Goal: Task Accomplishment & Management: Use online tool/utility

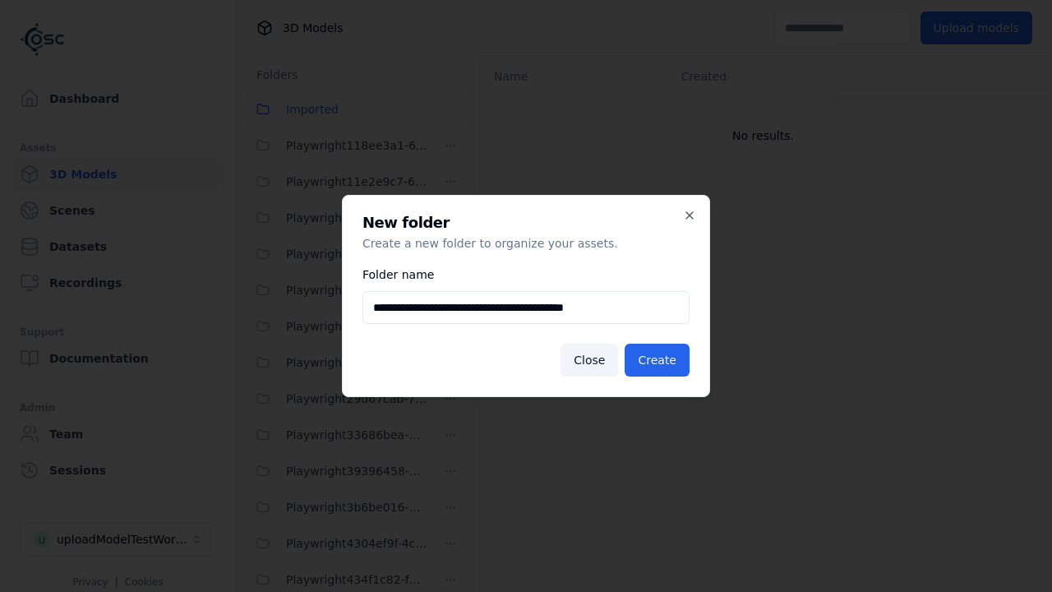
scroll to position [1519, 0]
type input "**********"
click at [659, 360] on button "Create" at bounding box center [656, 359] width 65 height 33
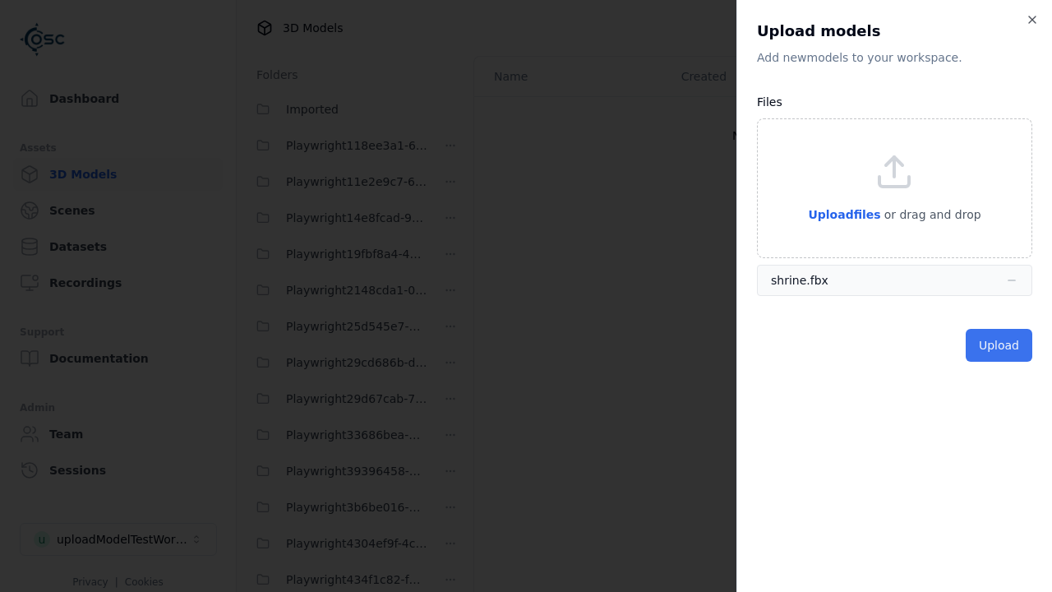
click at [1000, 345] on button "Upload" at bounding box center [998, 345] width 67 height 33
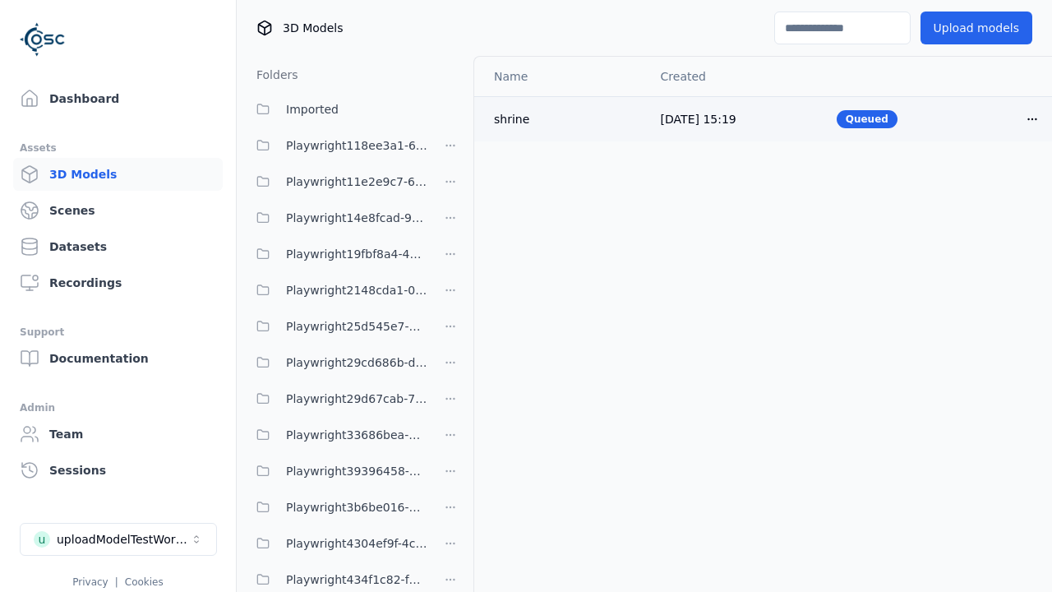
click at [1032, 118] on html "Support Dashboard Assets 3D Models Scenes Datasets Recordings Support Documenta…" at bounding box center [526, 296] width 1052 height 592
click at [996, 182] on div "Delete" at bounding box center [995, 182] width 97 height 26
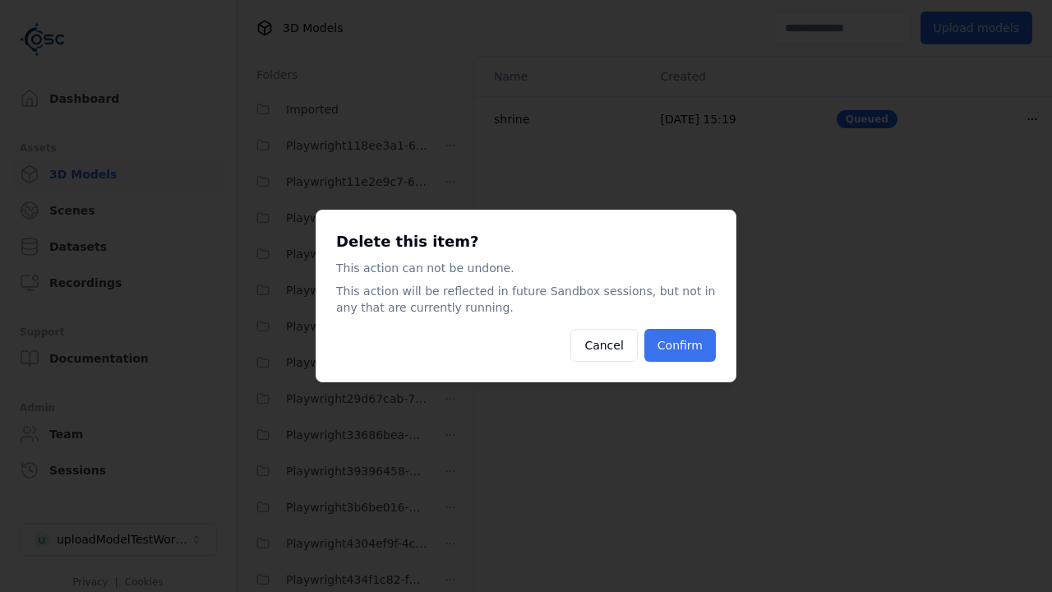
click at [681, 345] on button "Confirm" at bounding box center [679, 345] width 71 height 33
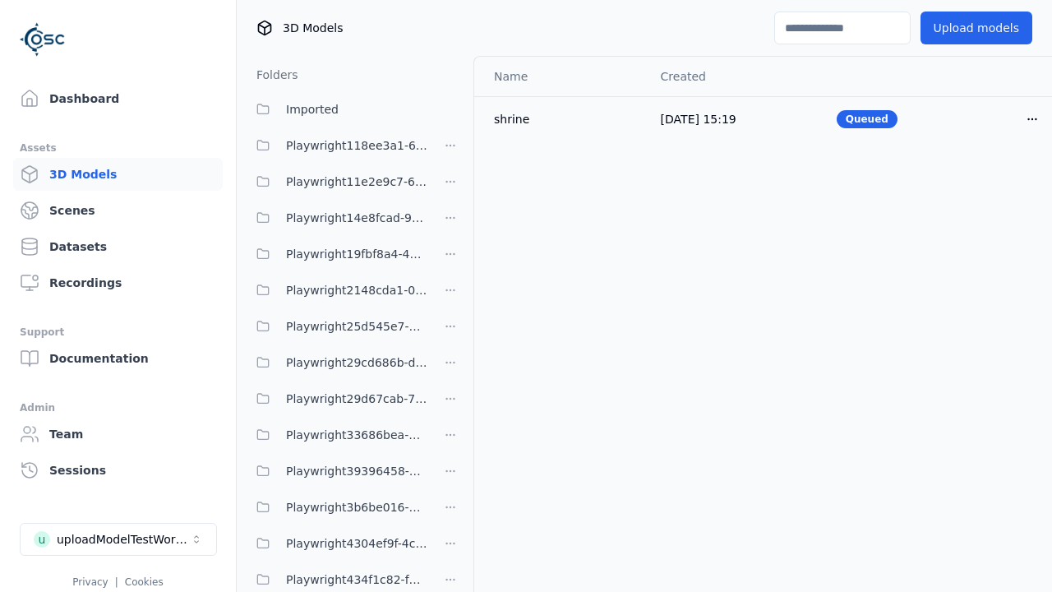
click at [450, 296] on html "Support Dashboard Assets 3D Models Scenes Datasets Recordings Support Documenta…" at bounding box center [526, 296] width 1052 height 592
